Goal: Task Accomplishment & Management: Complete application form

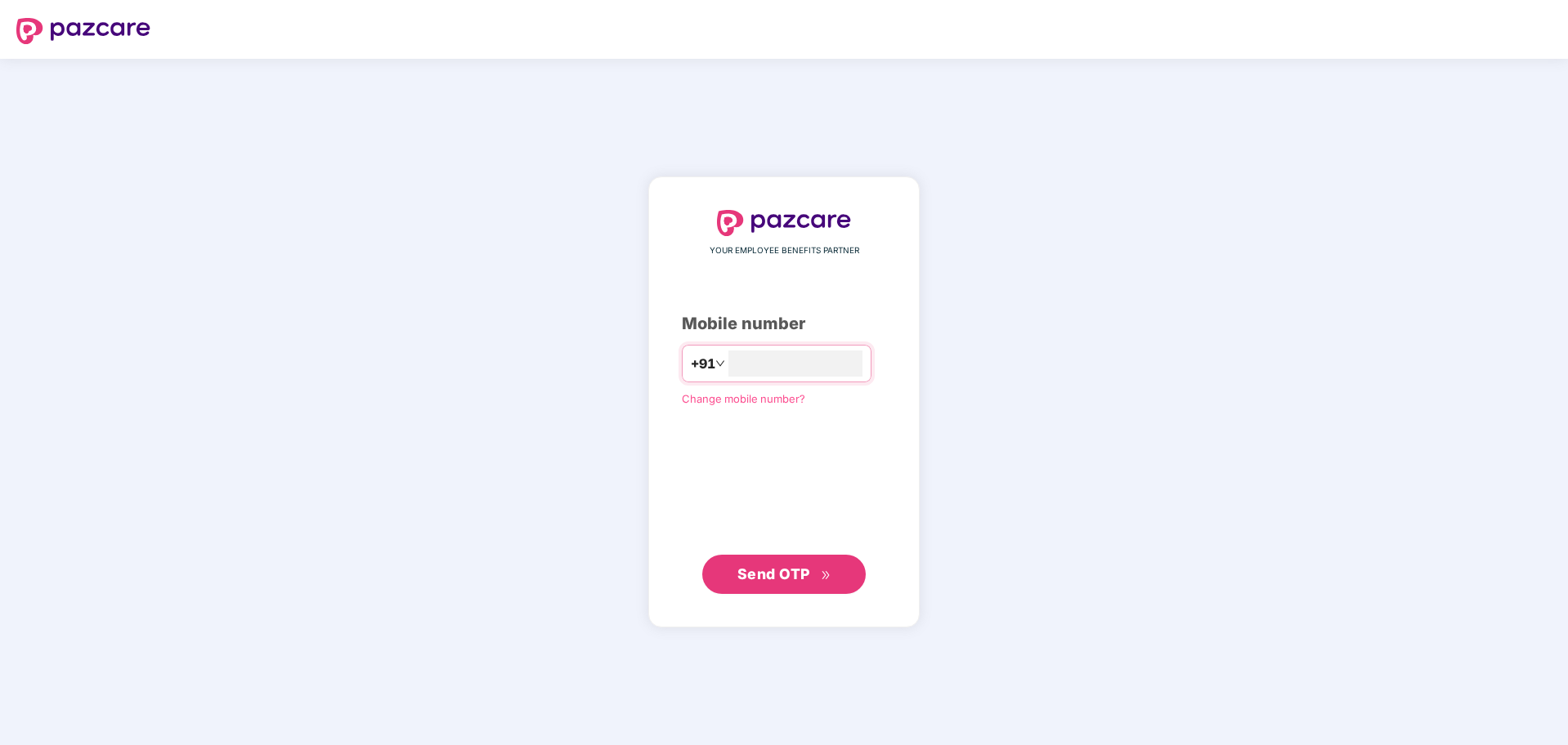
type input "**********"
click at [784, 572] on span "Send OTP" at bounding box center [774, 573] width 73 height 17
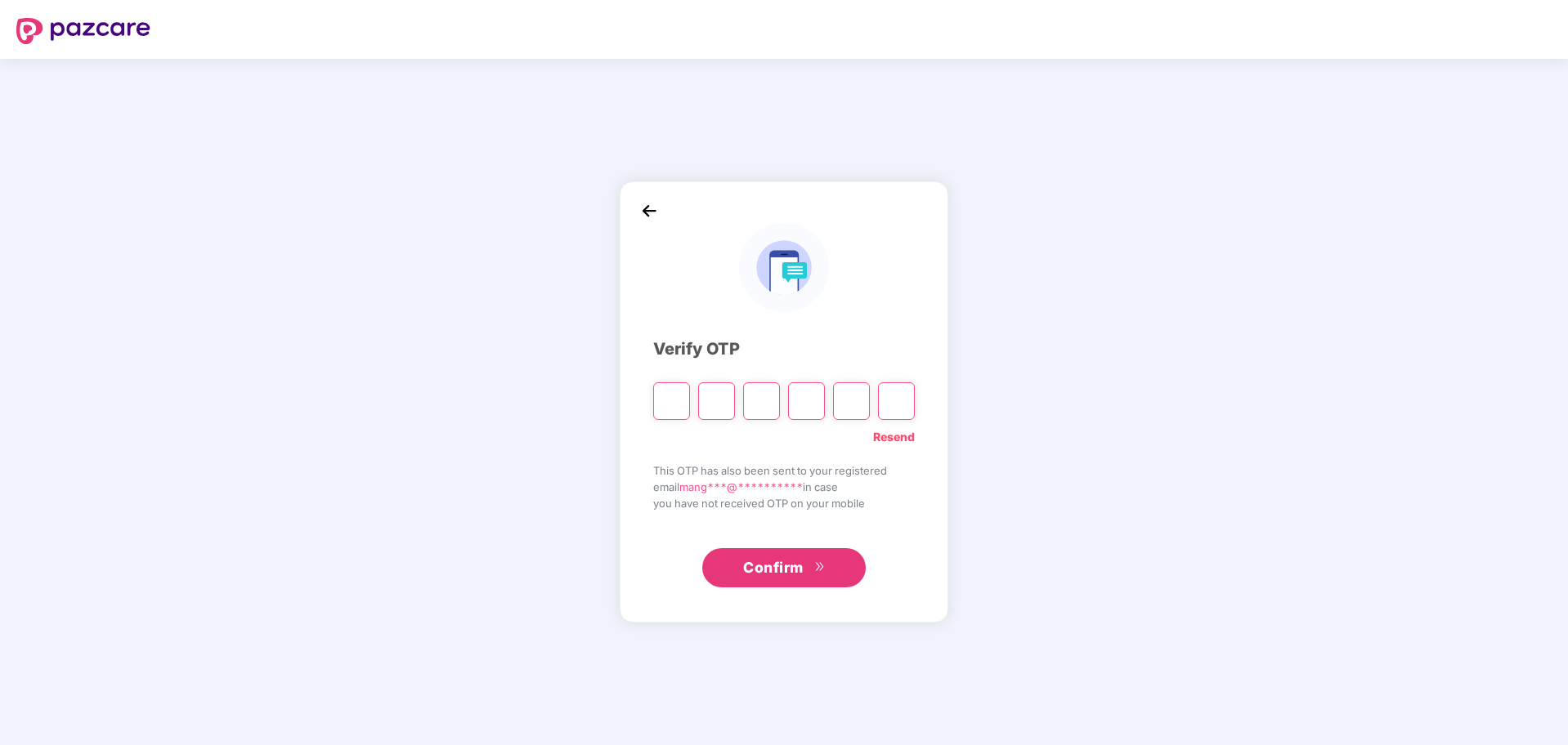
paste input "*"
type input "*"
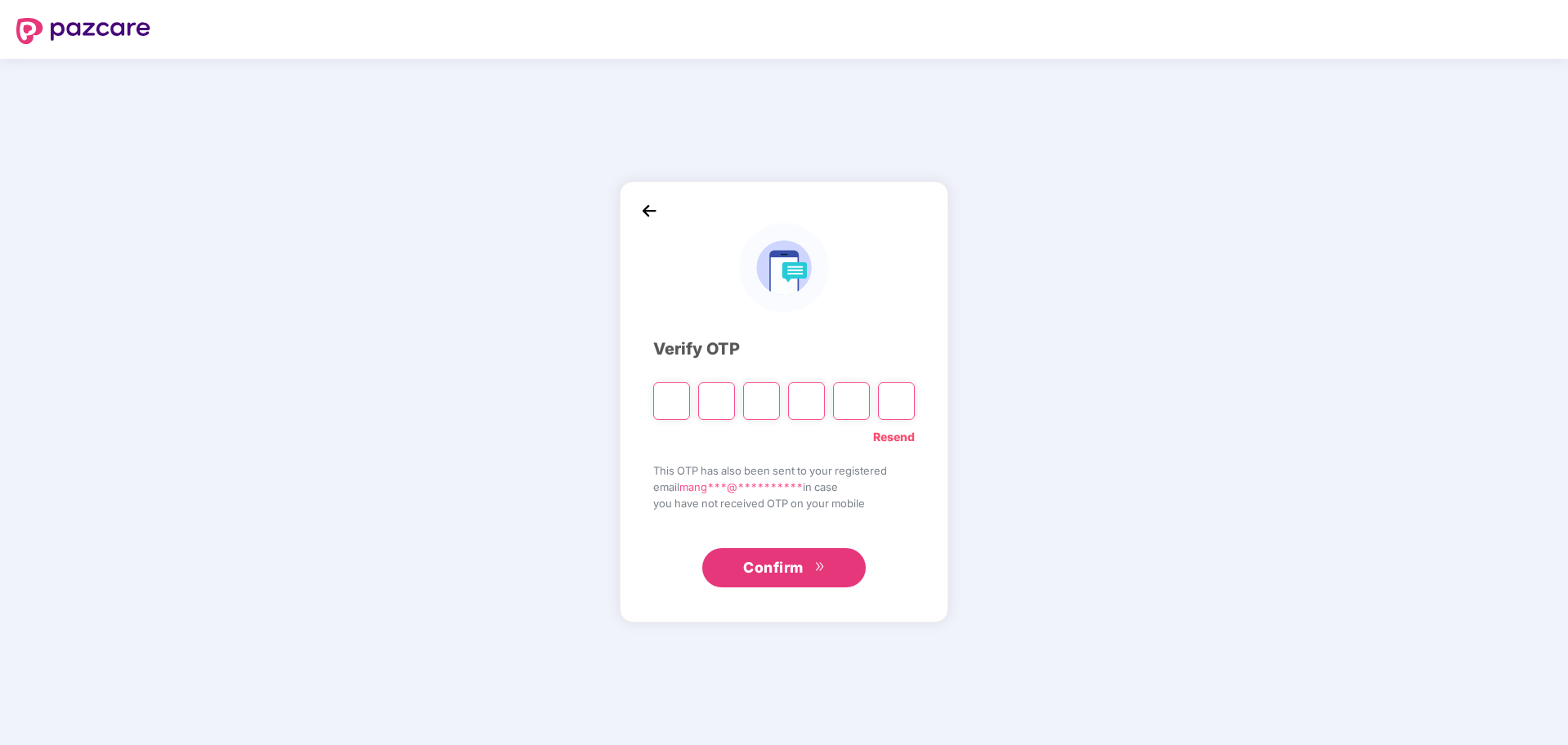
type input "*"
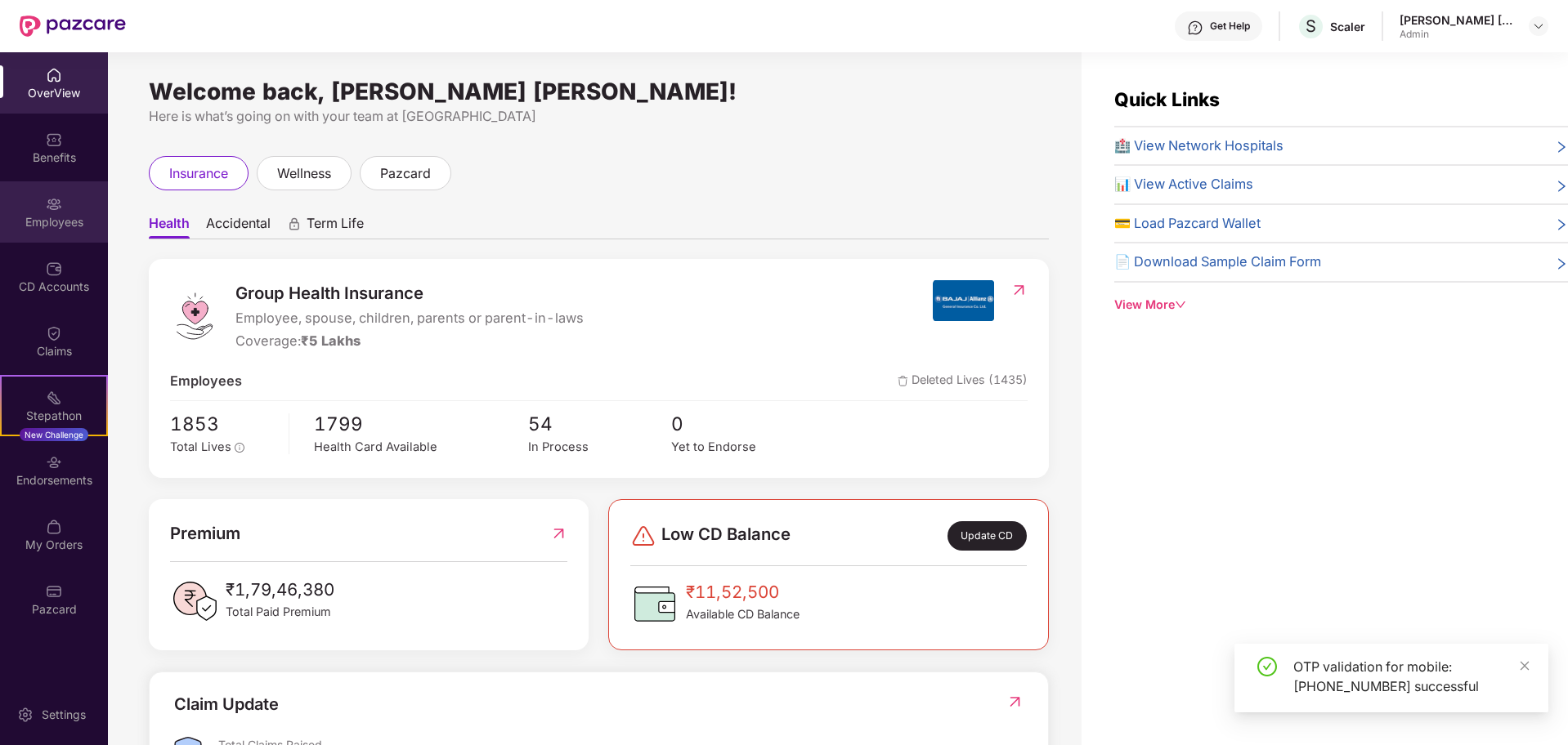
click at [54, 219] on div "Employees" at bounding box center [53, 222] width 108 height 16
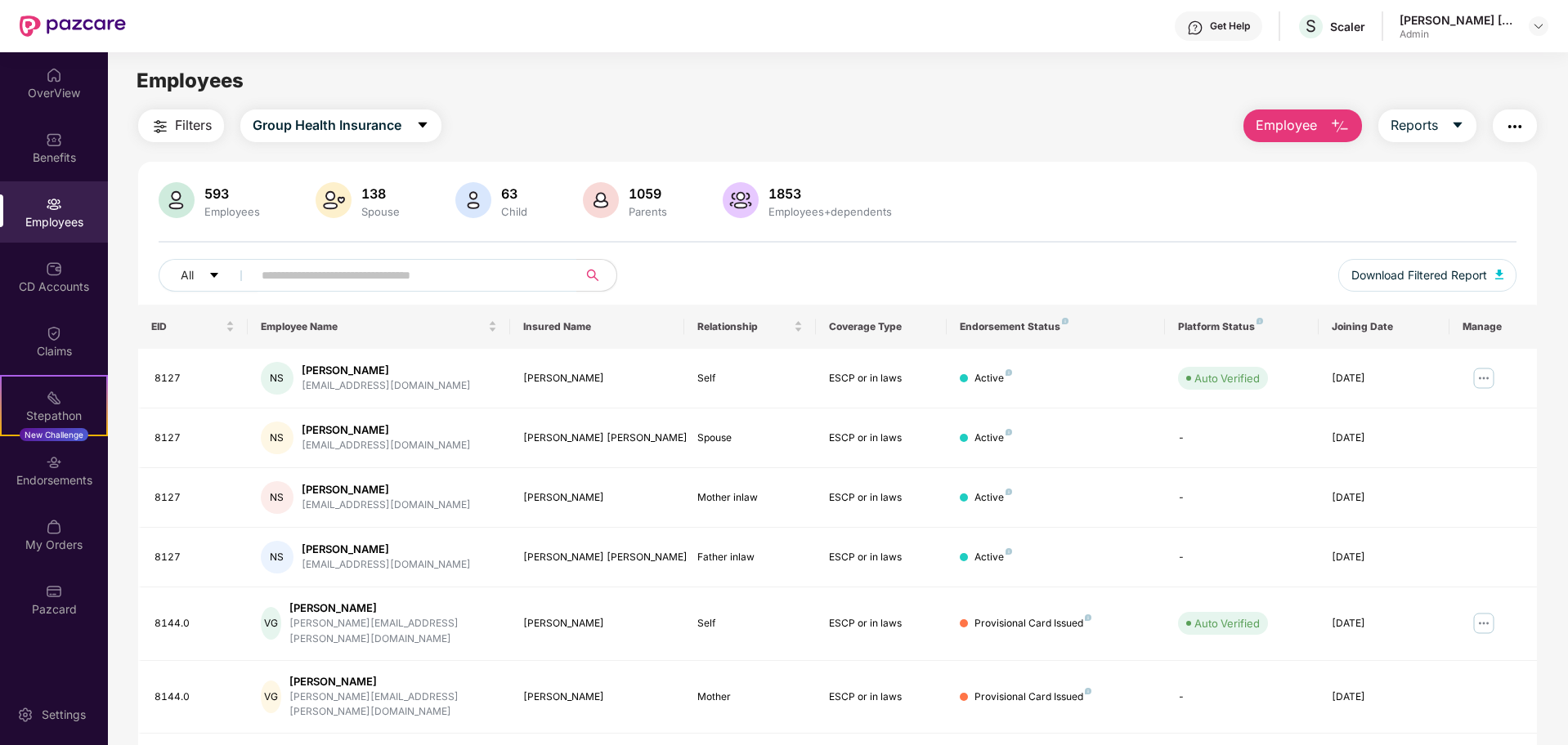
click at [1323, 124] on button "Employee" at bounding box center [1302, 125] width 118 height 33
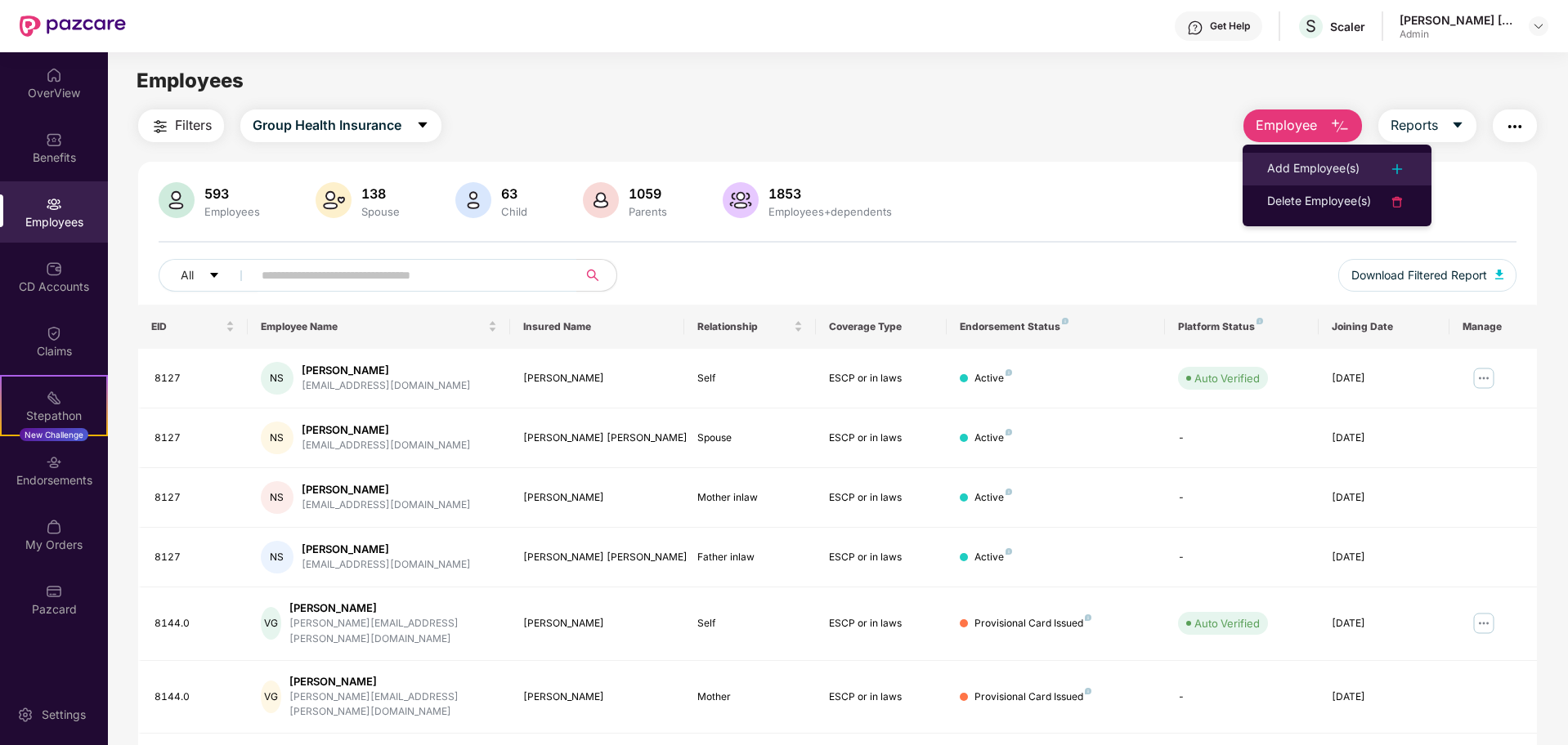
click at [1322, 169] on div "Add Employee(s)" at bounding box center [1314, 169] width 92 height 20
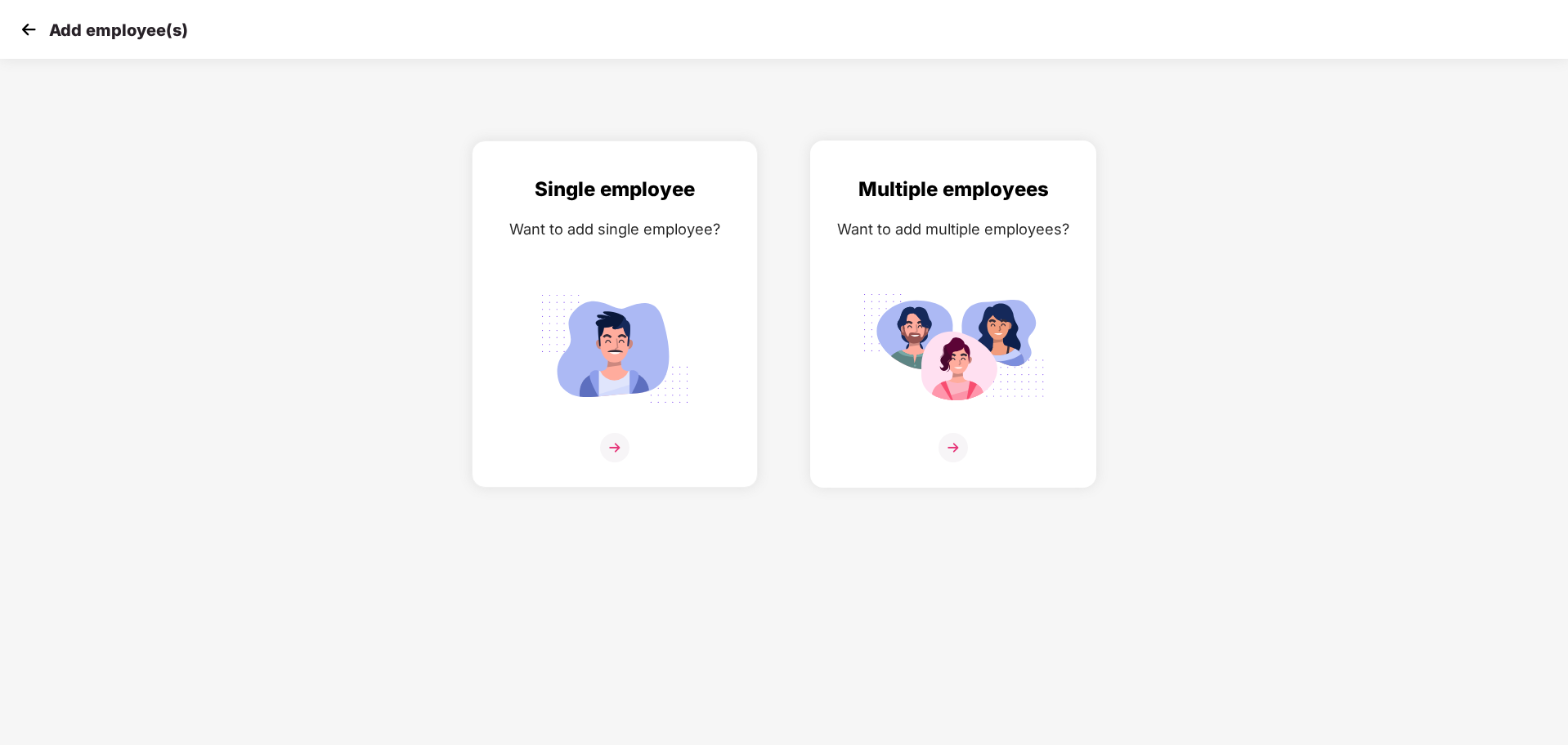
click at [961, 405] on img at bounding box center [953, 348] width 183 height 127
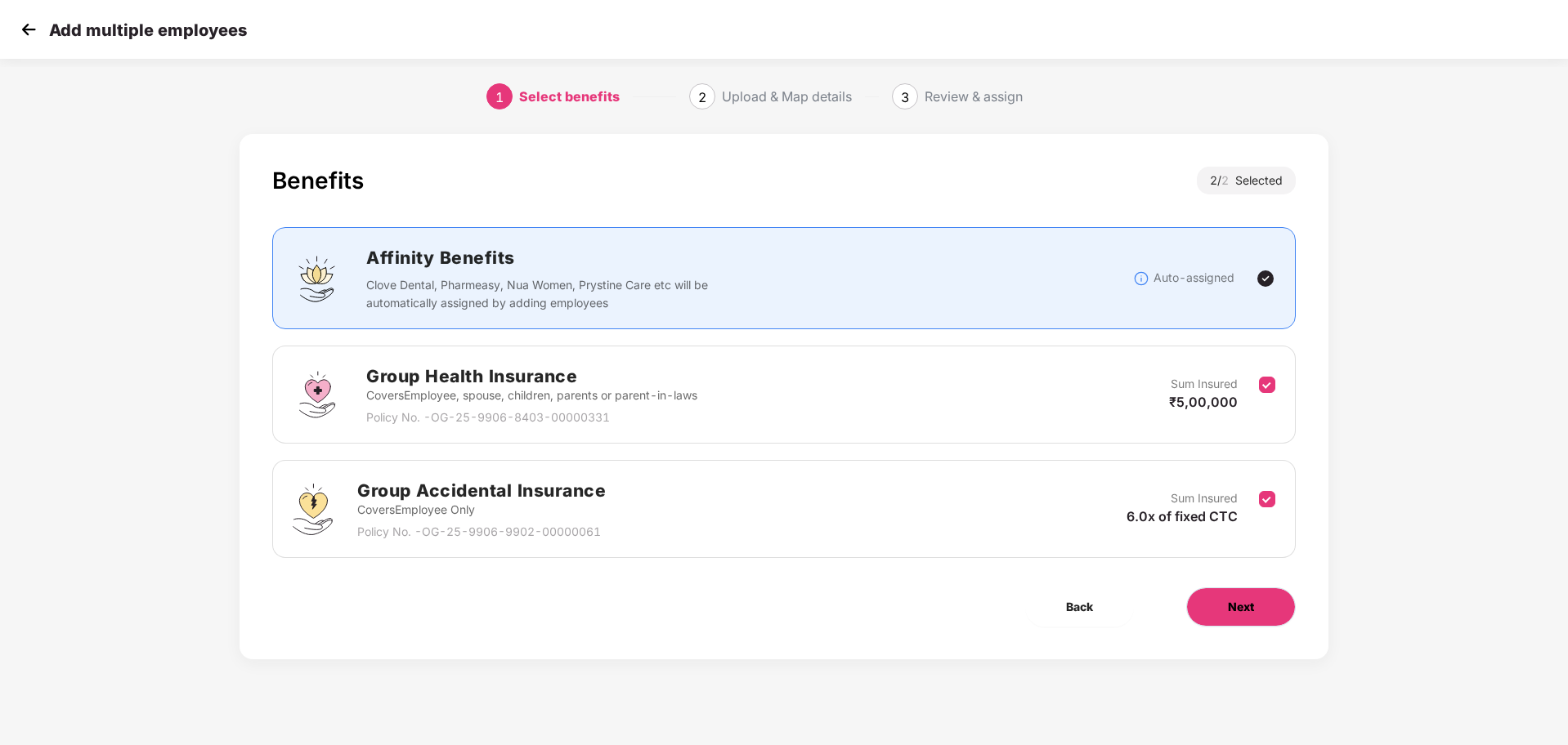
click at [1230, 608] on span "Next" at bounding box center [1241, 607] width 26 height 18
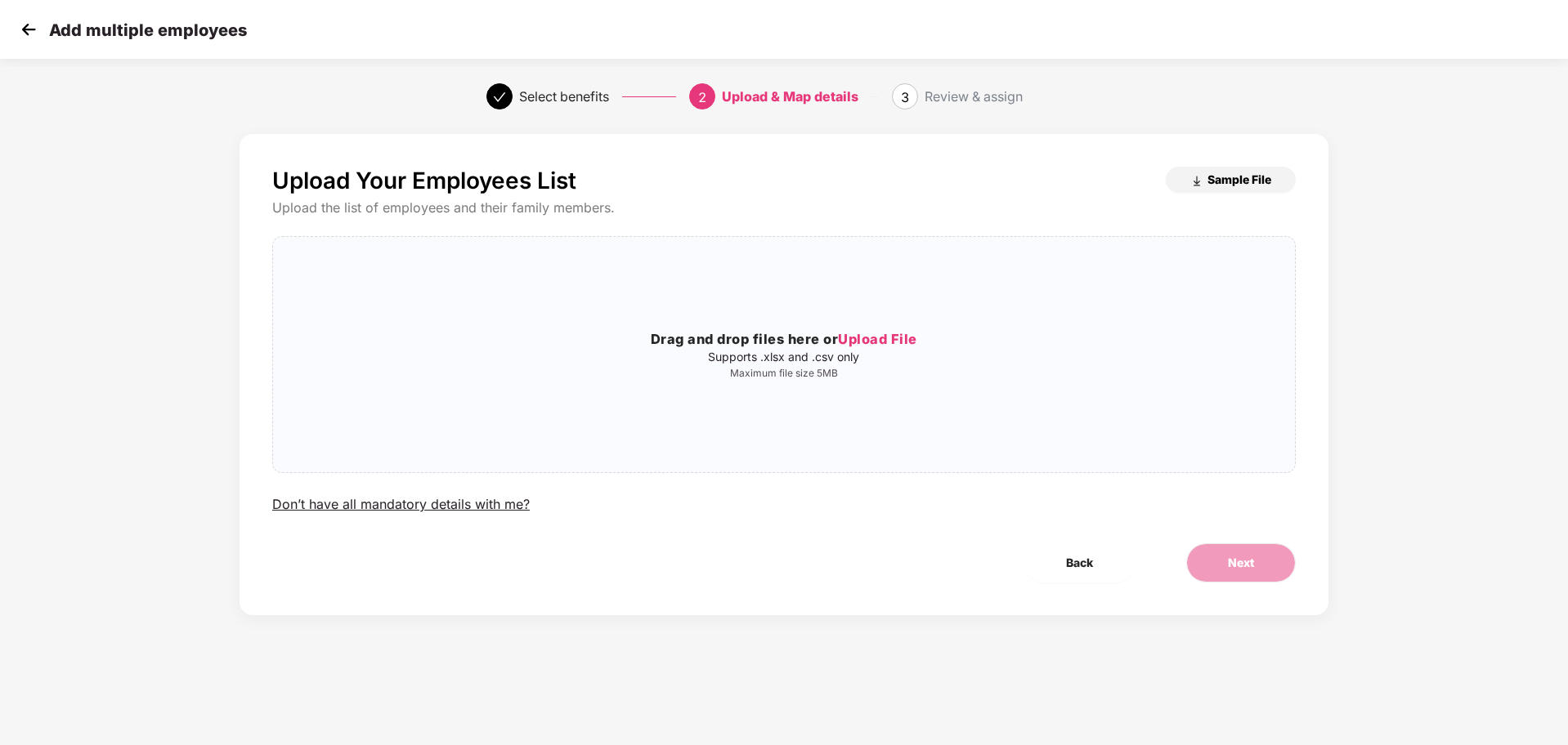
click at [1234, 179] on span "Sample File" at bounding box center [1240, 179] width 64 height 15
click at [876, 328] on div "Drag and drop files here or Upload File Supports .xlsx and .csv only Maximum fi…" at bounding box center [784, 354] width 1022 height 209
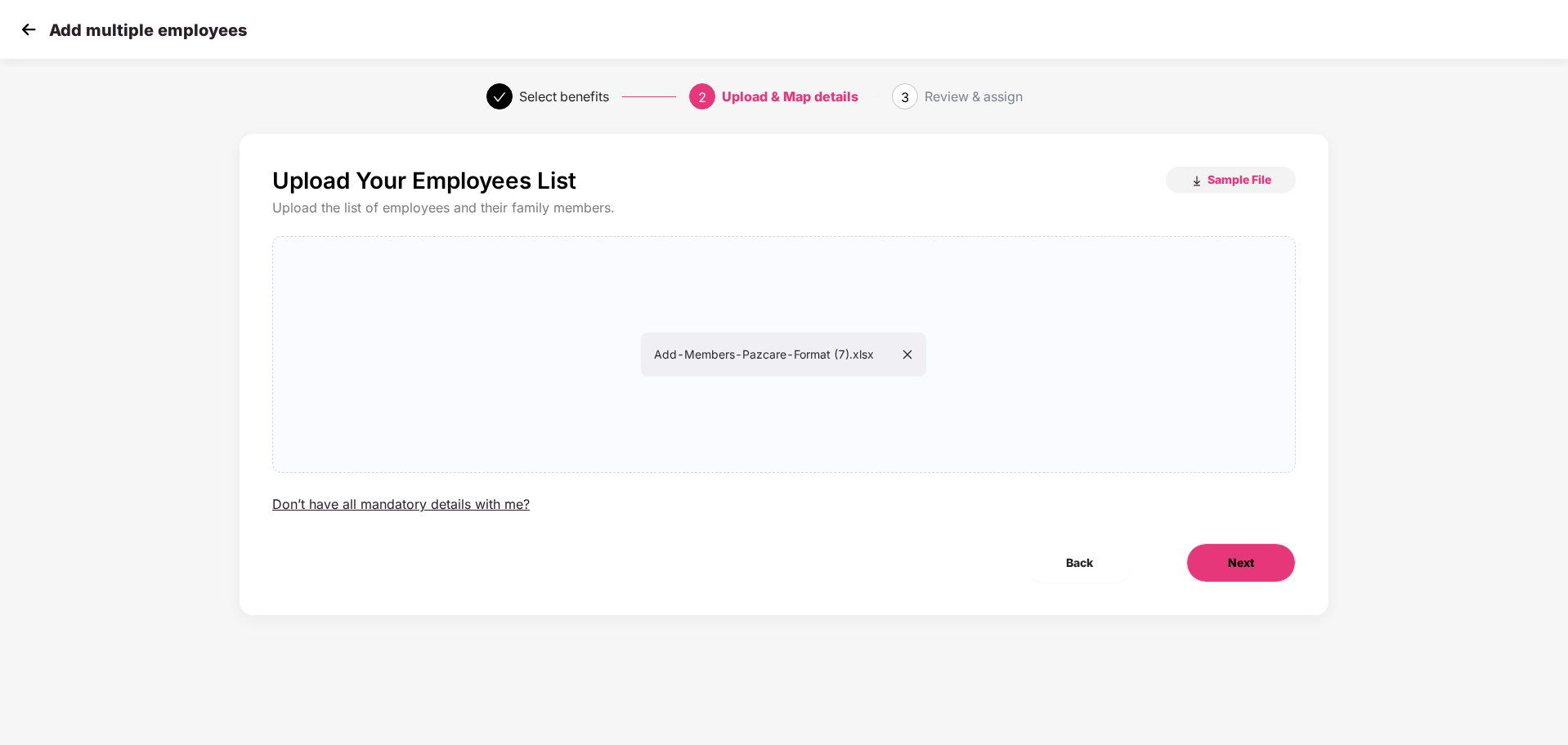
click at [1242, 568] on span "Next" at bounding box center [1241, 563] width 26 height 18
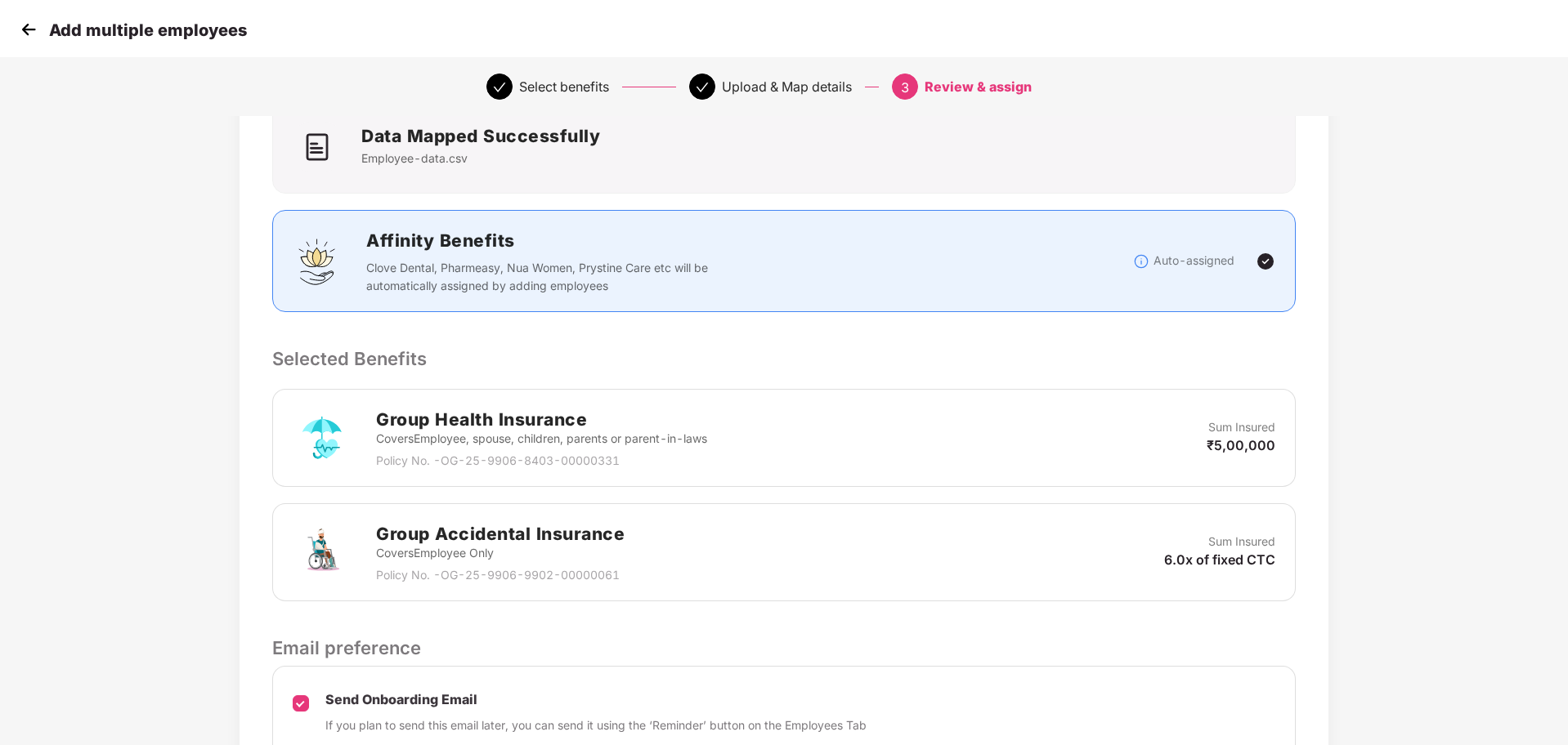
scroll to position [280, 0]
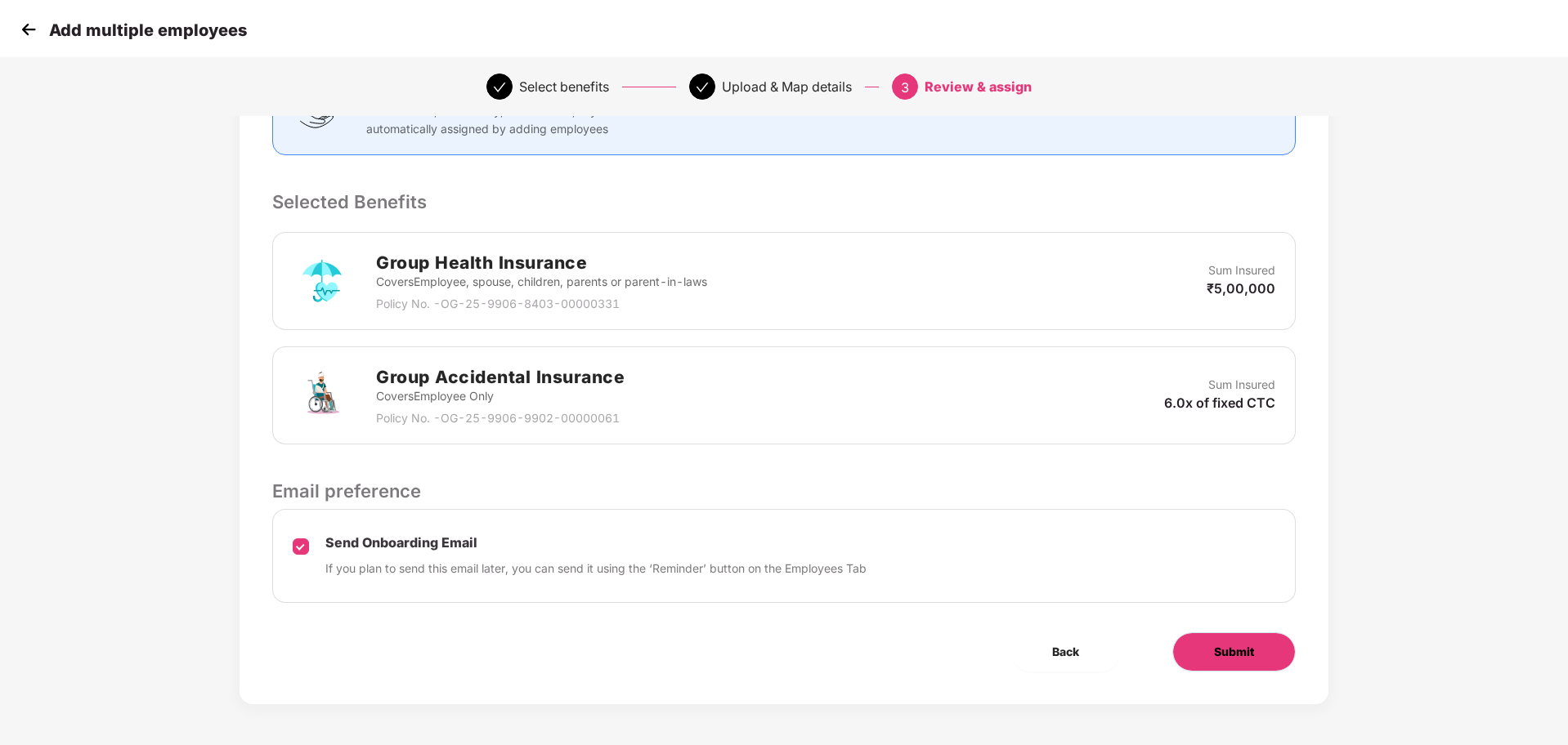
click at [1228, 664] on button "Submit" at bounding box center [1234, 653] width 124 height 39
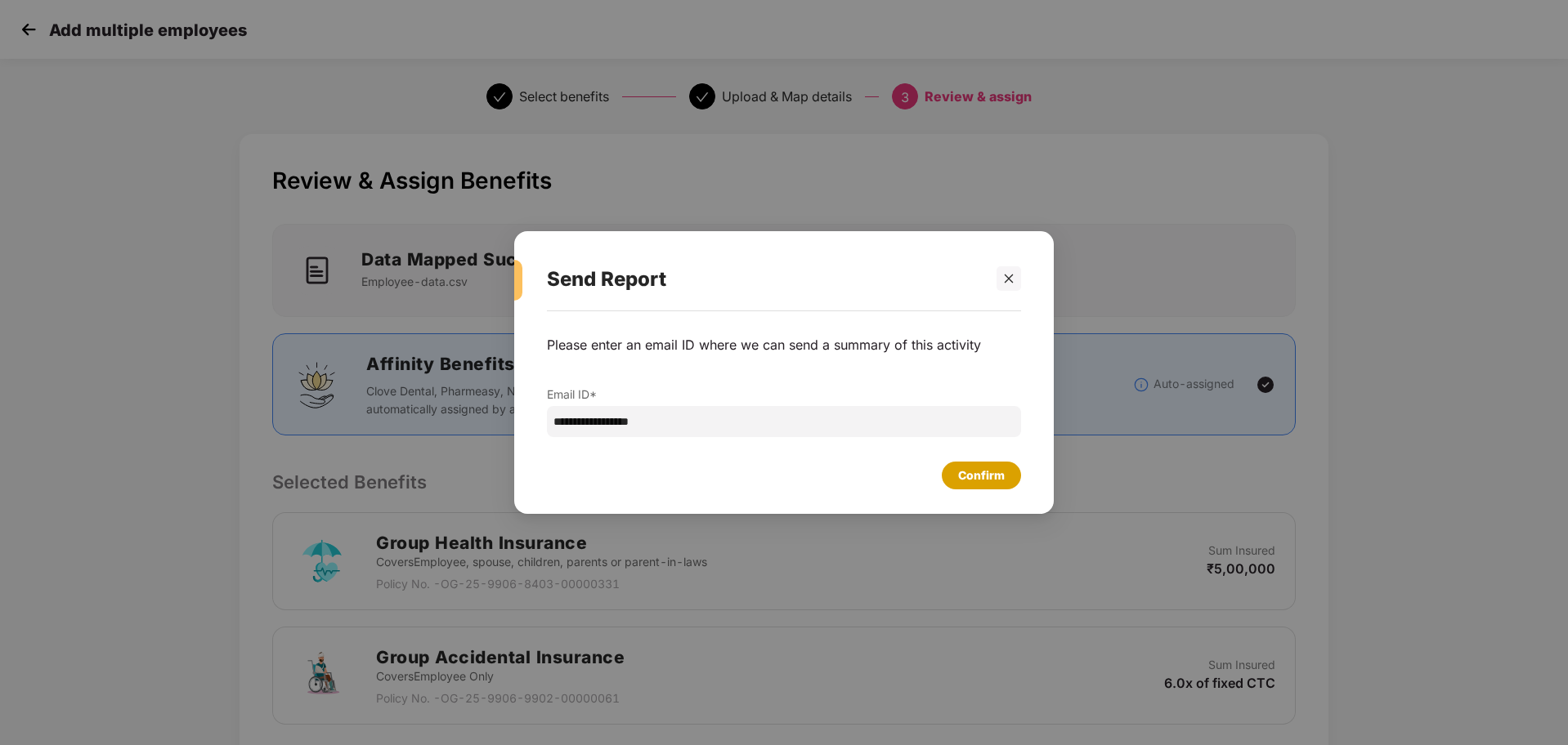
click at [985, 468] on div "Confirm" at bounding box center [981, 476] width 46 height 18
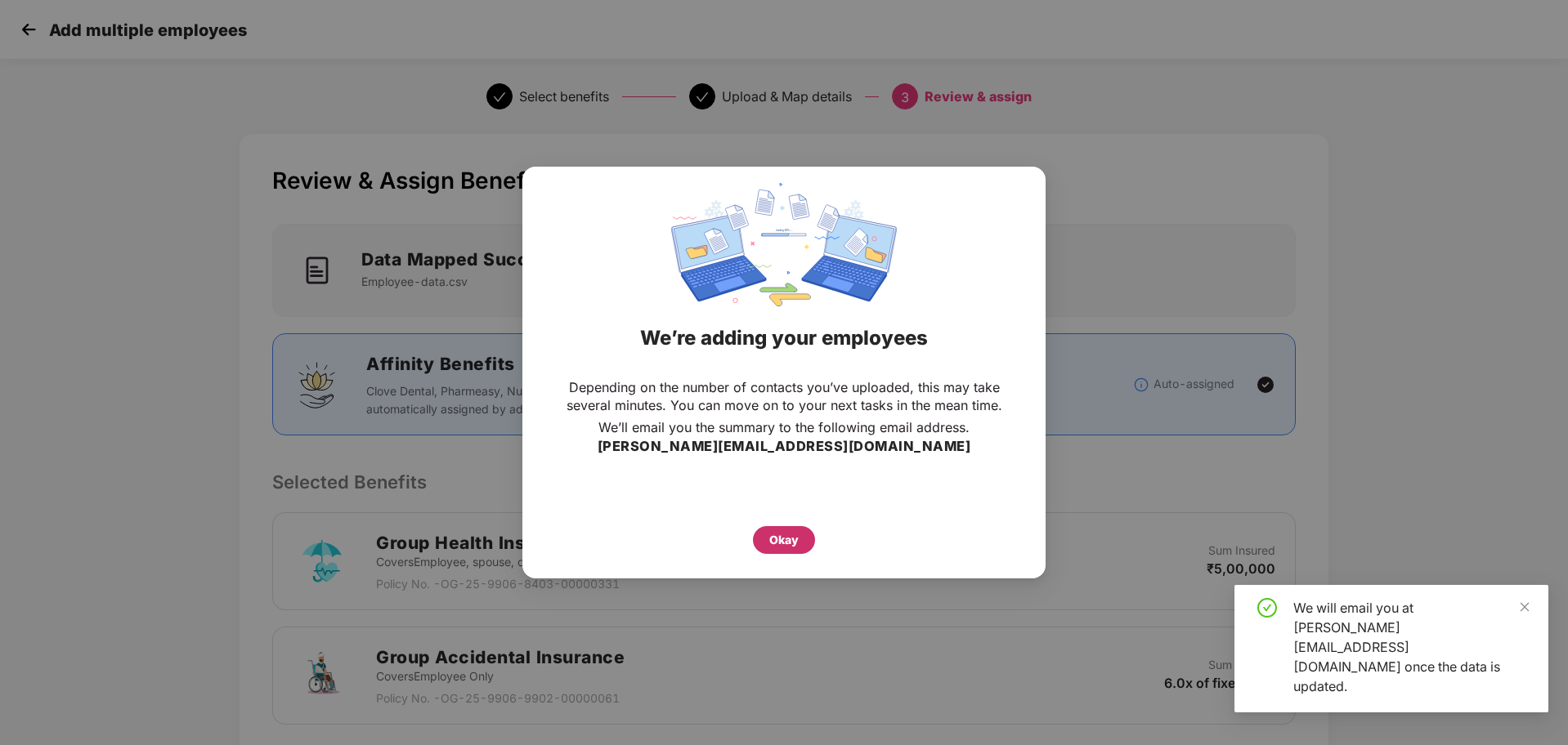
click at [784, 537] on div "Okay" at bounding box center [784, 541] width 29 height 18
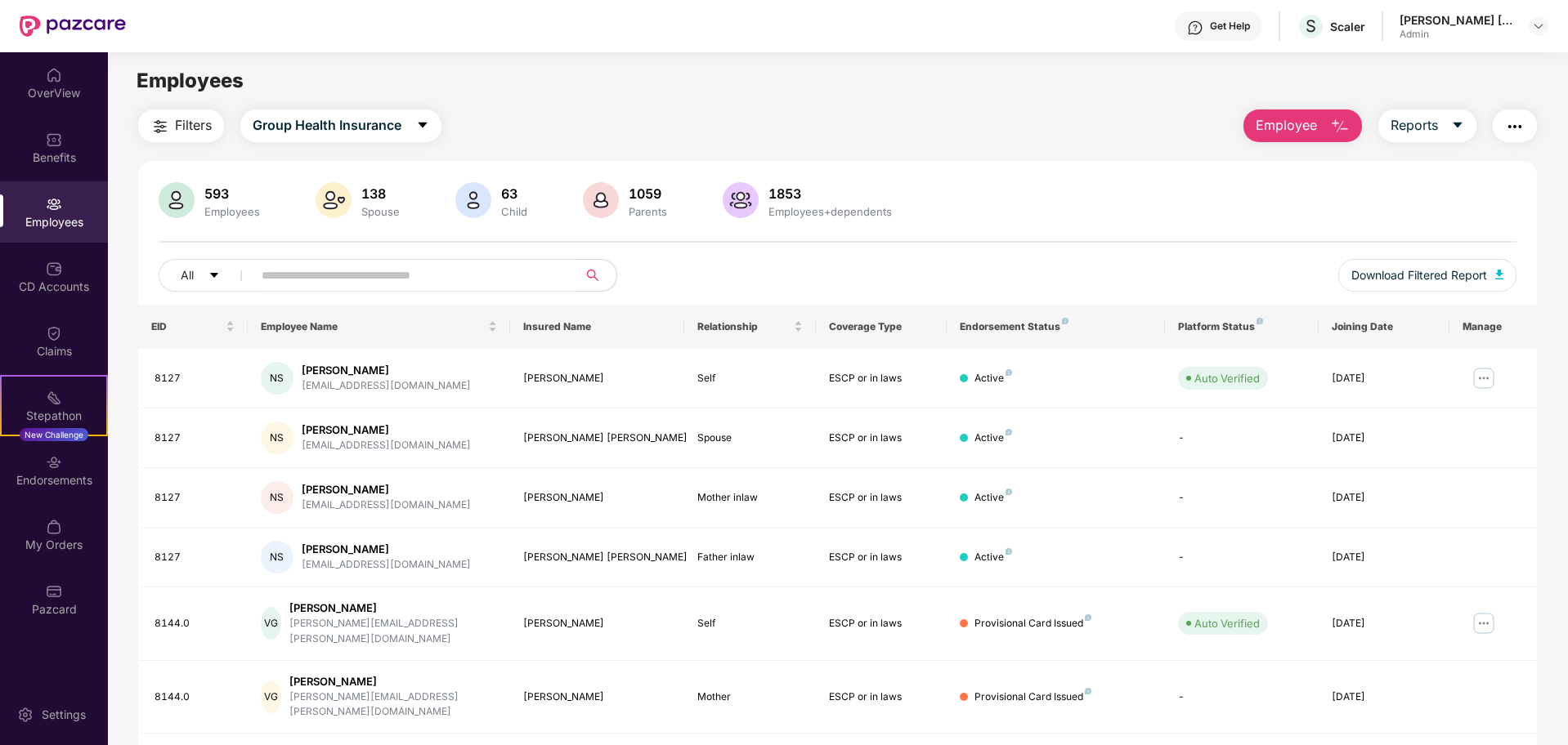
click at [922, 271] on div "All" at bounding box center [554, 275] width 792 height 33
click at [382, 278] on input "text" at bounding box center [408, 276] width 293 height 25
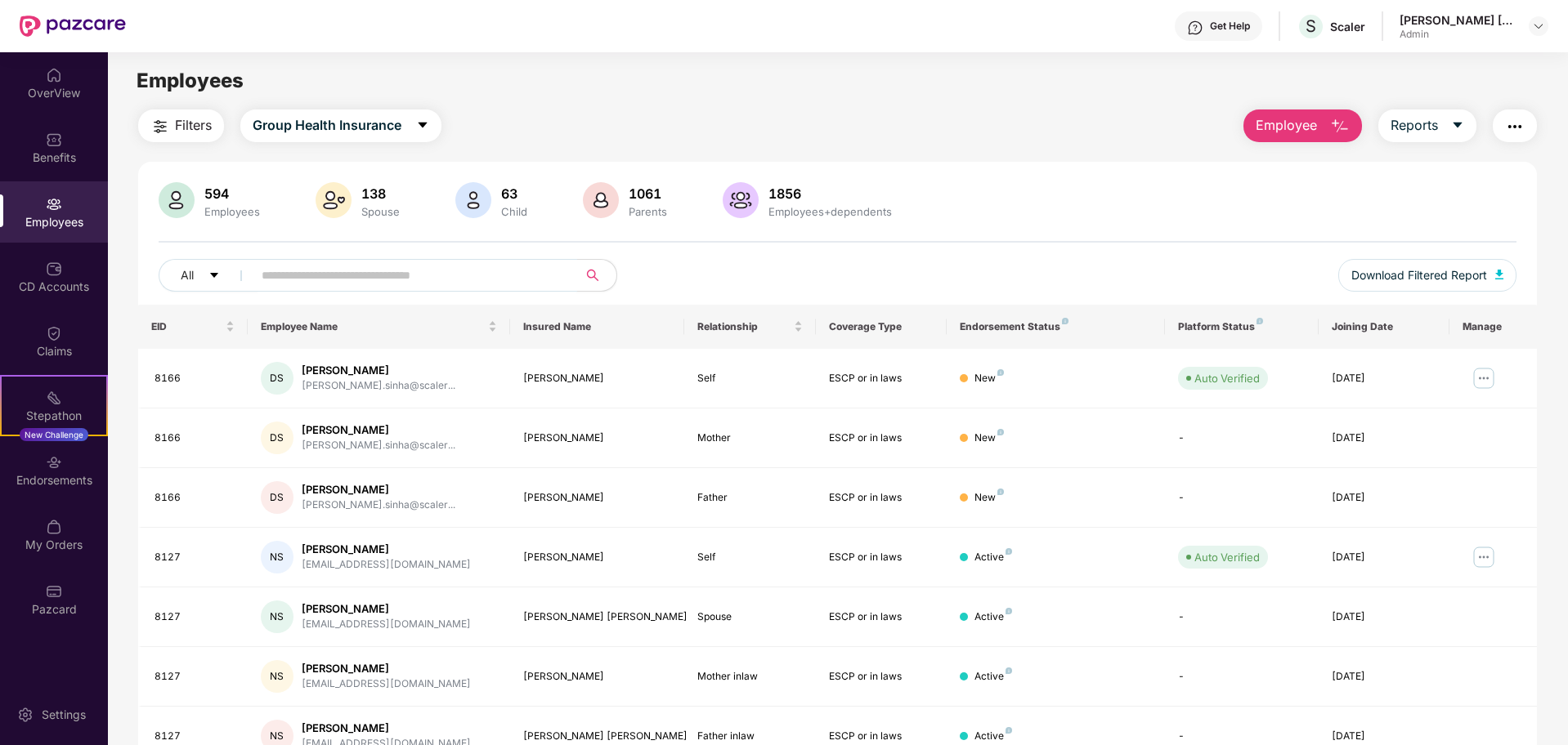
click at [503, 274] on input "text" at bounding box center [408, 276] width 293 height 25
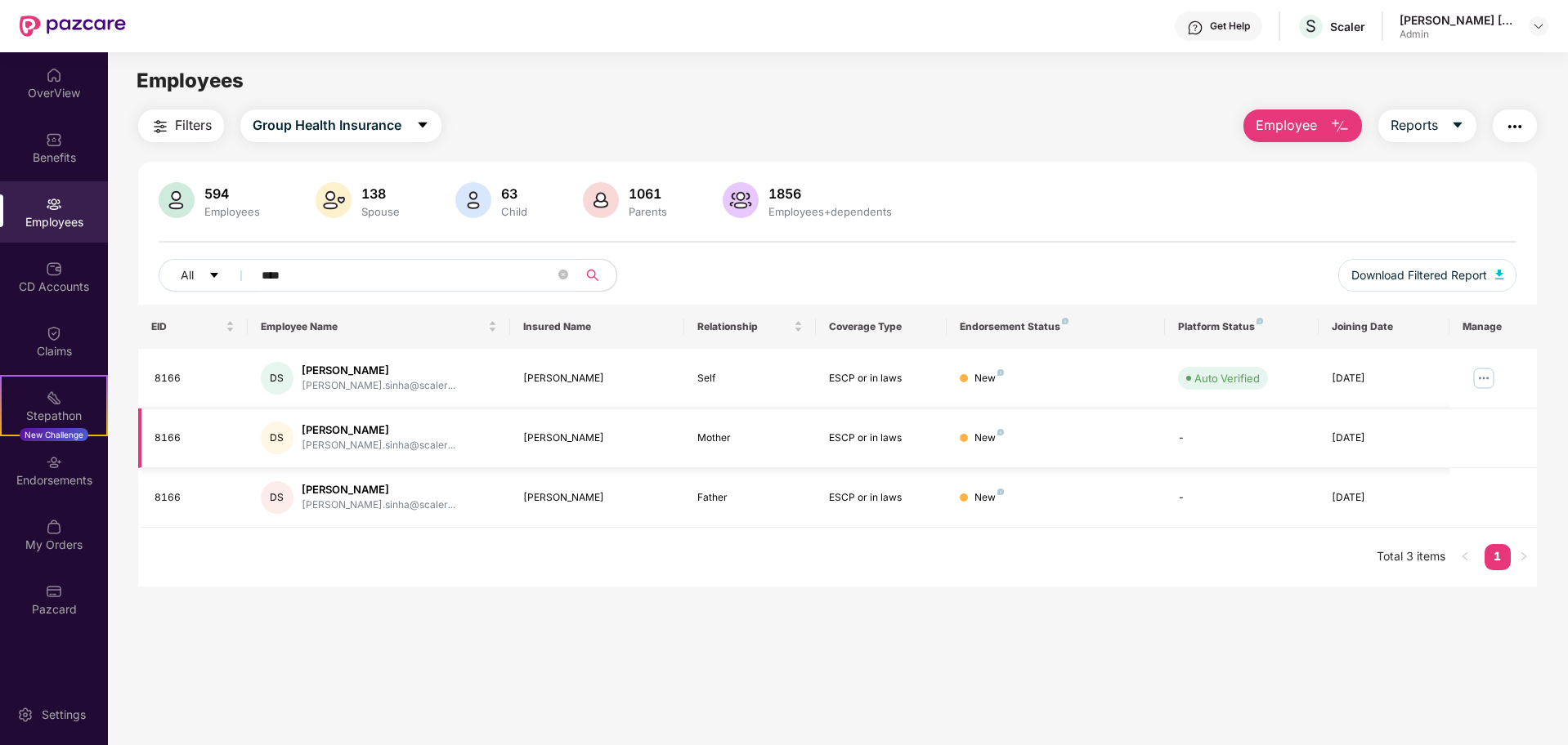
type input "****"
click at [1082, 465] on td "New" at bounding box center [1056, 438] width 218 height 60
click at [658, 75] on div "Employees" at bounding box center [837, 81] width 1459 height 31
